Goal: Task Accomplishment & Management: Manage account settings

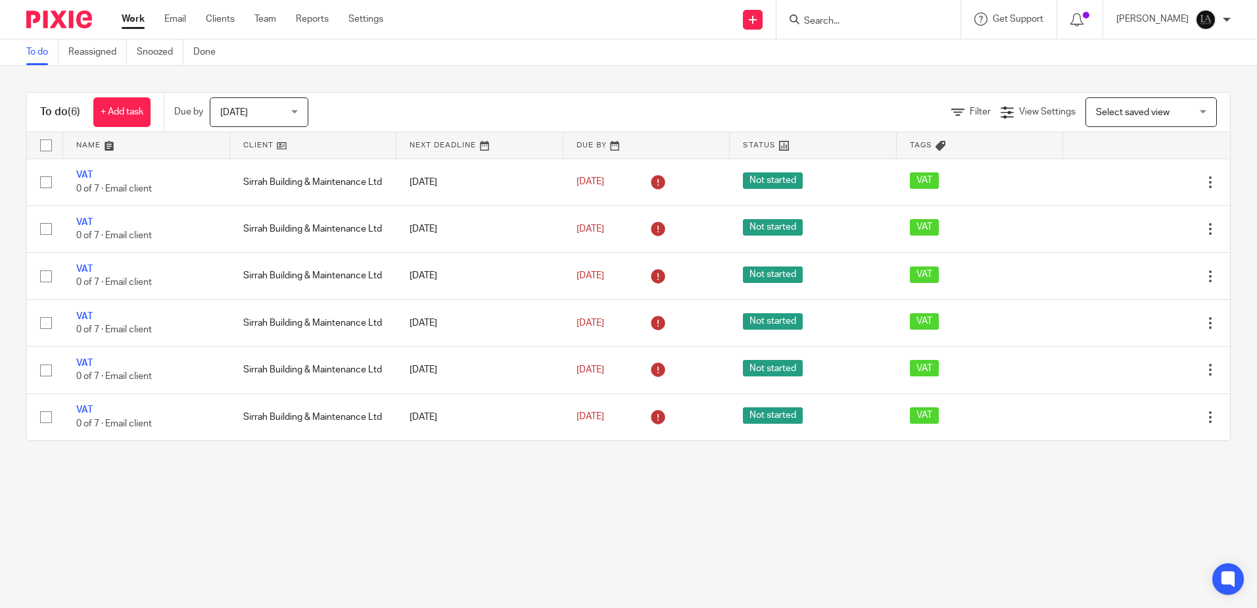
click at [865, 21] on input "Search" at bounding box center [862, 22] width 118 height 12
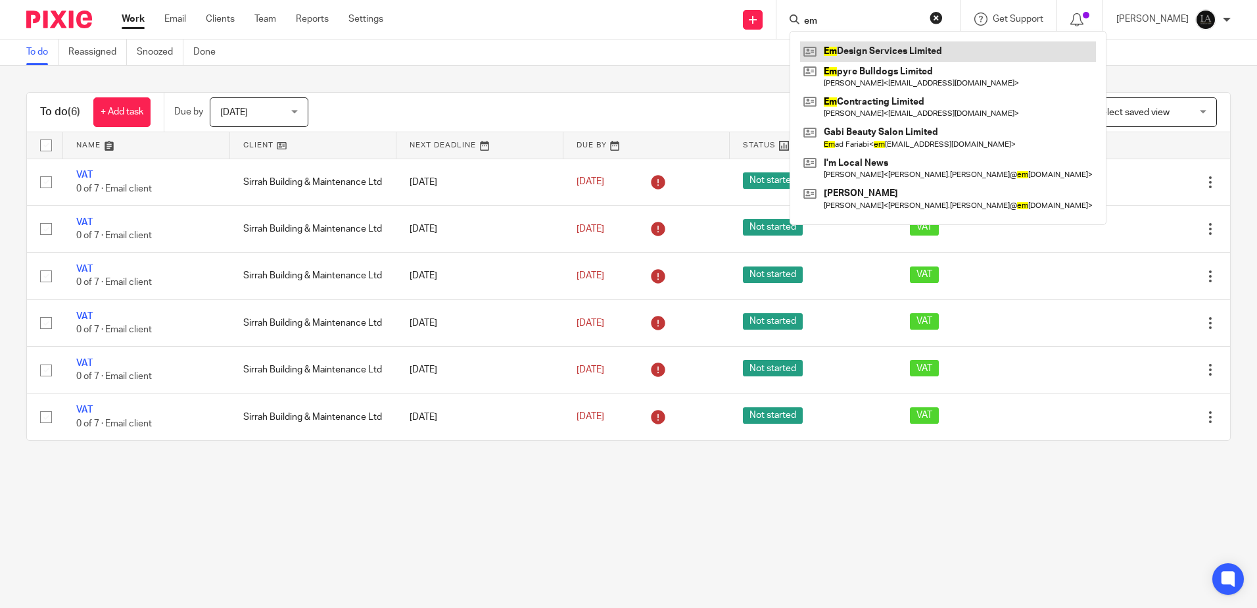
type input "em"
click at [941, 55] on link at bounding box center [948, 51] width 296 height 20
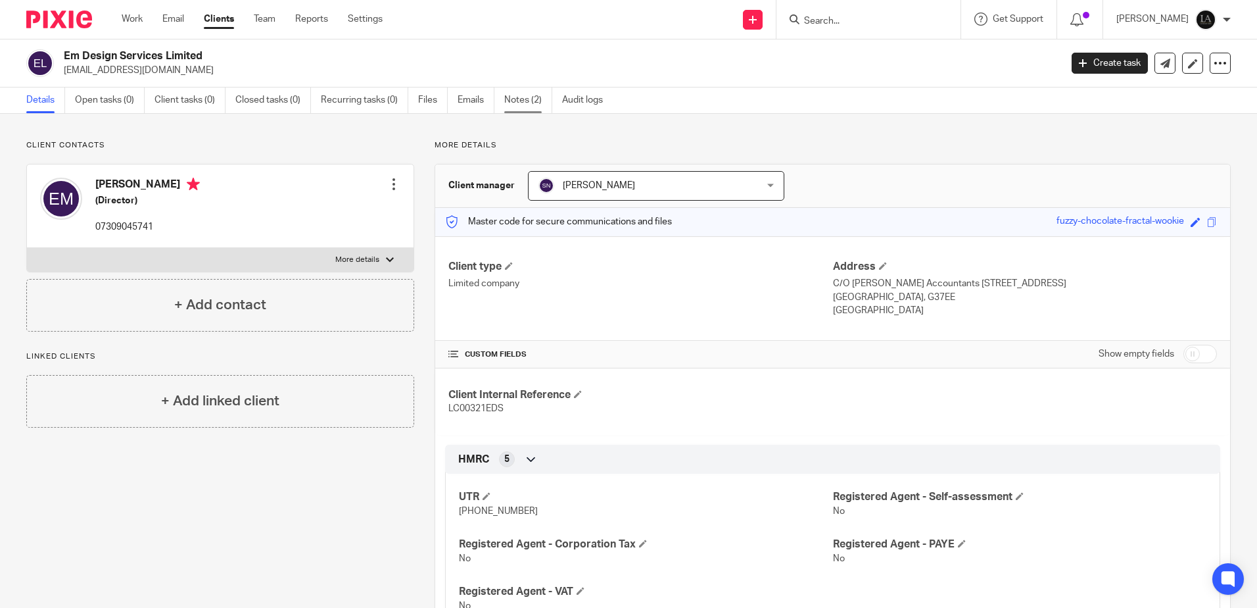
click at [527, 99] on link "Notes (2)" at bounding box center [528, 100] width 48 height 26
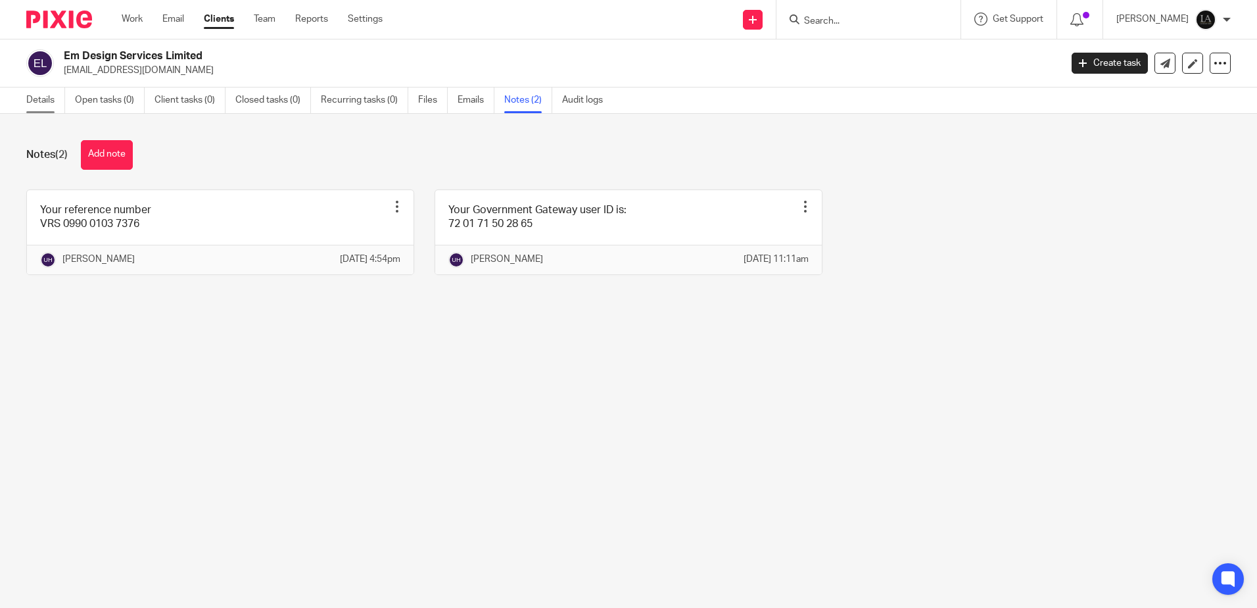
click at [28, 97] on link "Details" at bounding box center [45, 100] width 39 height 26
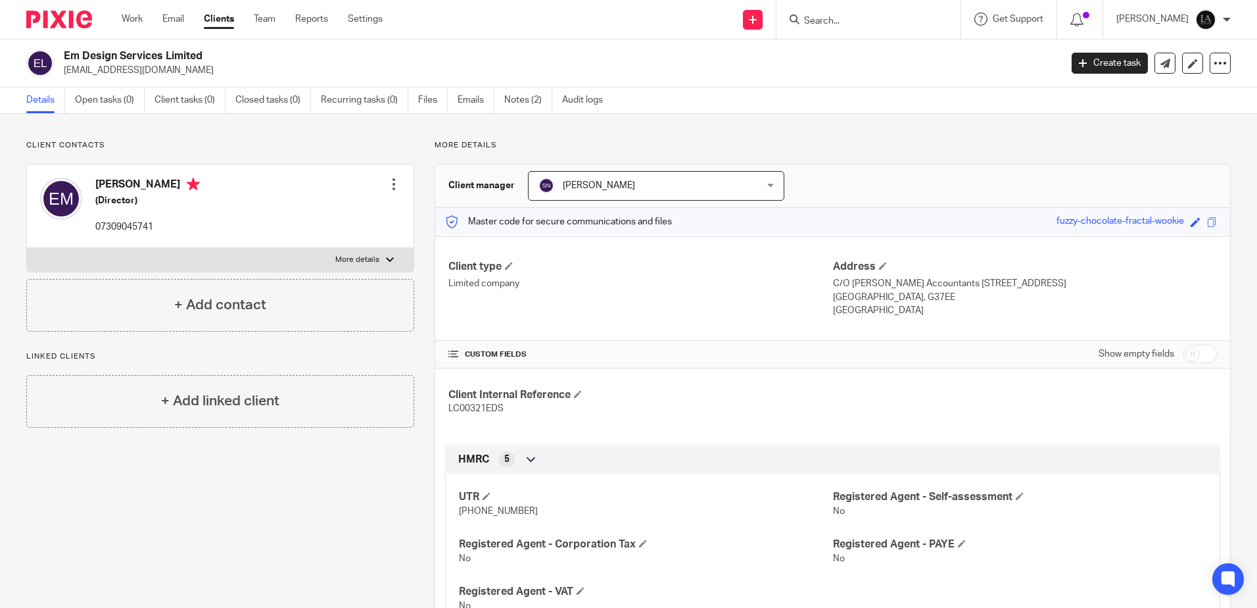
click at [867, 16] on input "Search" at bounding box center [862, 22] width 118 height 12
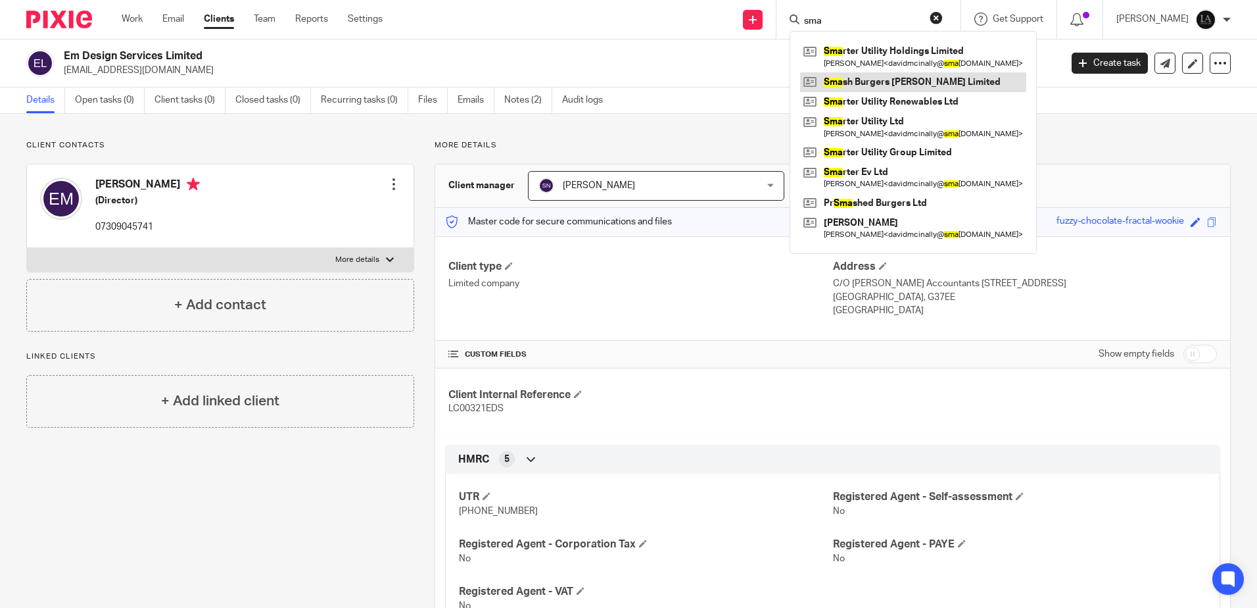
type input "sma"
click at [904, 87] on link at bounding box center [913, 82] width 226 height 20
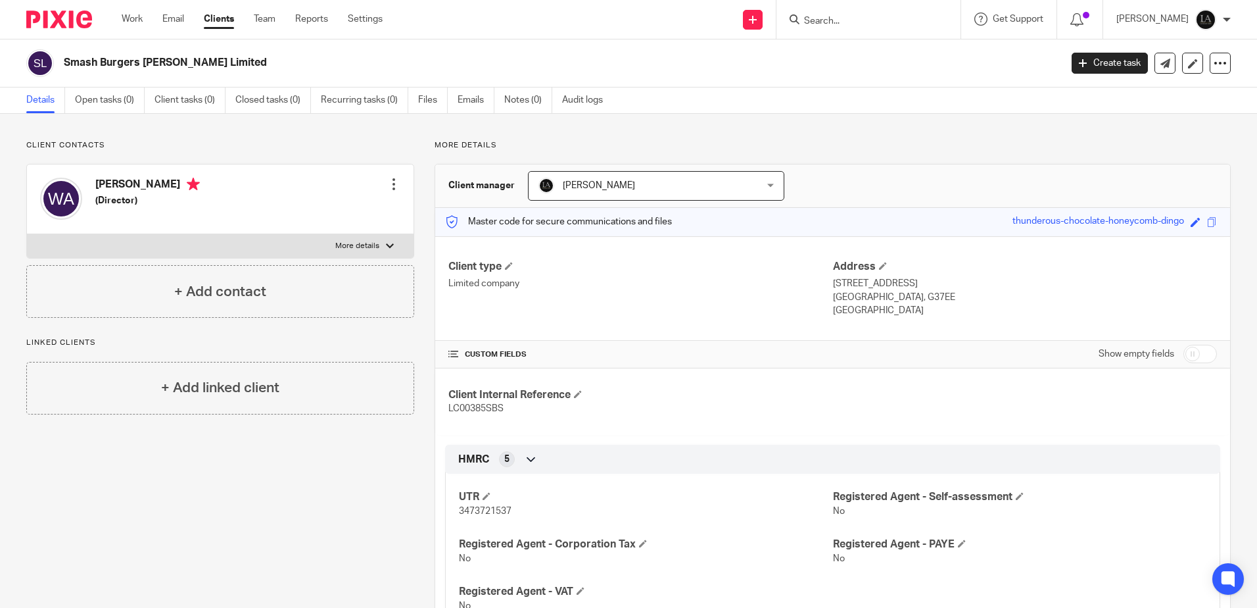
click at [855, 30] on div at bounding box center [869, 19] width 184 height 39
click at [867, 16] on input "Search" at bounding box center [862, 22] width 118 height 12
type input "[PERSON_NAME]"
click at [943, 17] on button "reset" at bounding box center [936, 17] width 13 height 13
click at [763, 24] on link at bounding box center [753, 20] width 20 height 20
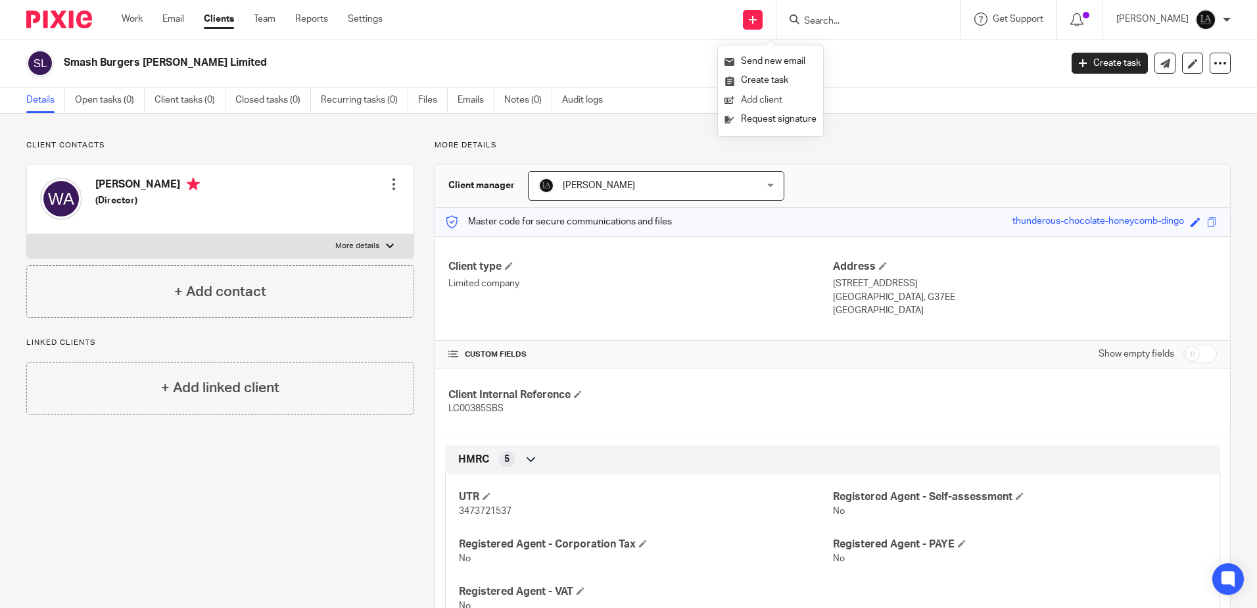
click at [760, 94] on link "Add client" at bounding box center [771, 100] width 92 height 19
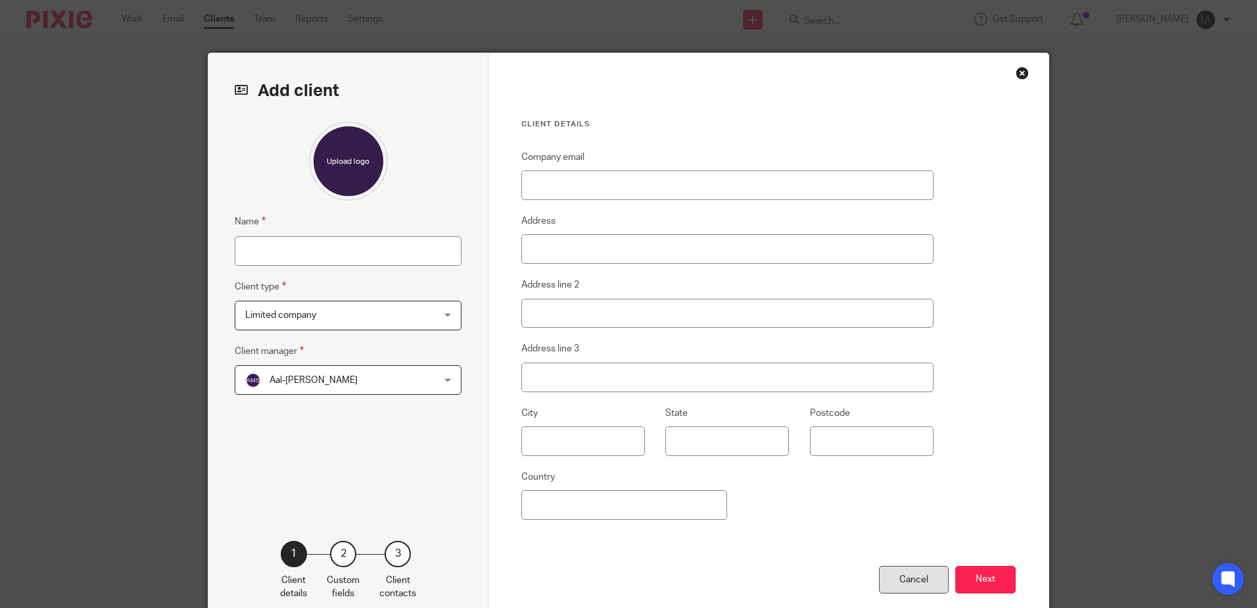
click at [918, 573] on div "Cancel" at bounding box center [914, 580] width 70 height 28
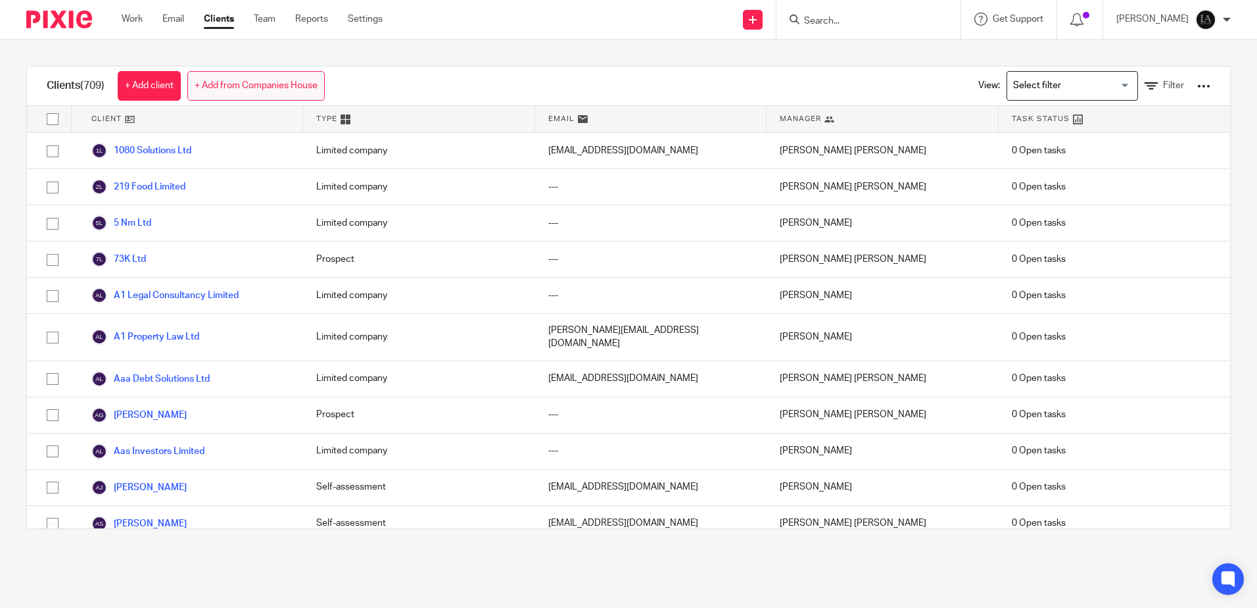
click at [262, 80] on link "+ Add from Companies House" at bounding box center [255, 86] width 137 height 30
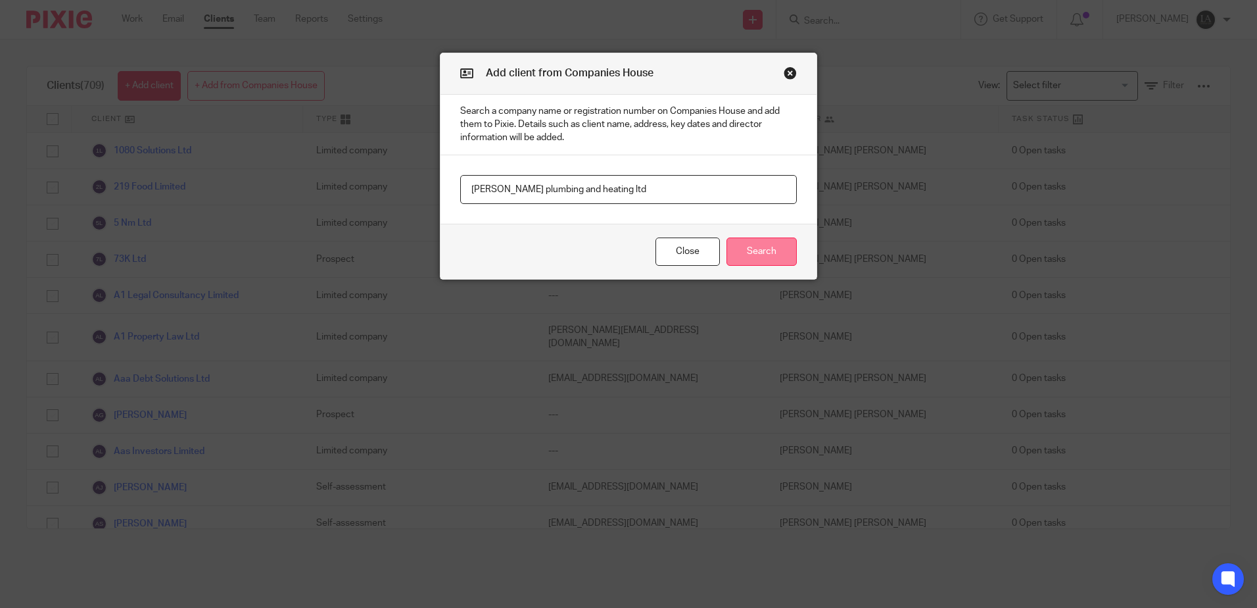
type input "[PERSON_NAME] plumbing and heating ltd"
click at [740, 253] on button "Search" at bounding box center [762, 251] width 70 height 28
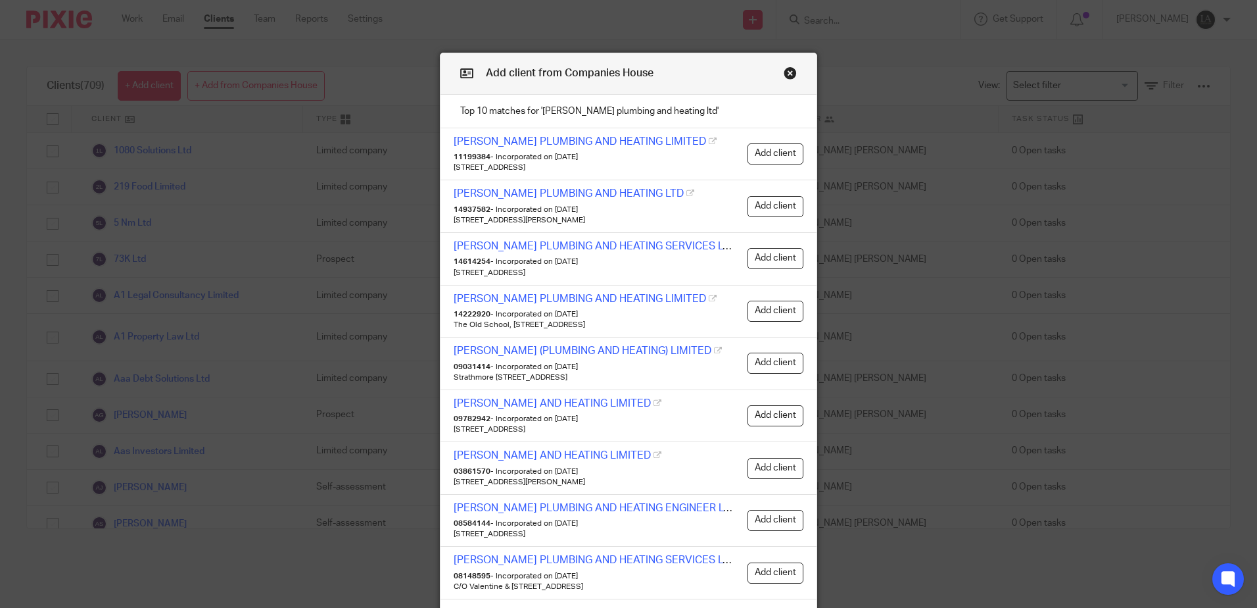
click at [787, 75] on button "Close modal" at bounding box center [790, 72] width 13 height 13
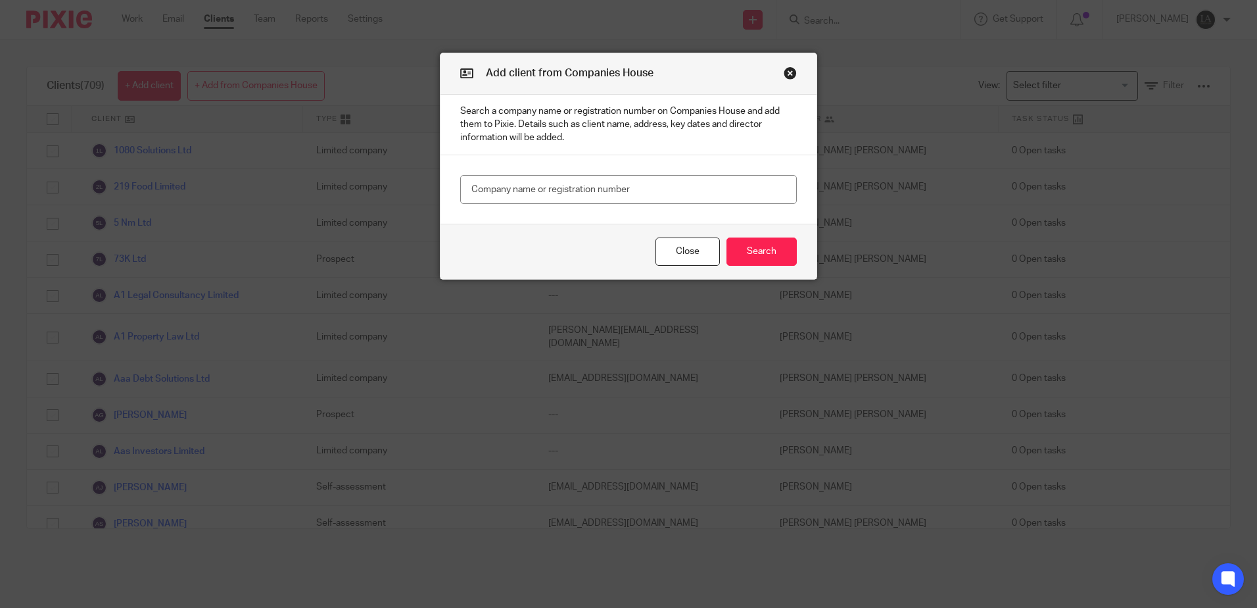
click at [785, 73] on button "Close modal" at bounding box center [790, 72] width 13 height 13
